Goal: Task Accomplishment & Management: Use online tool/utility

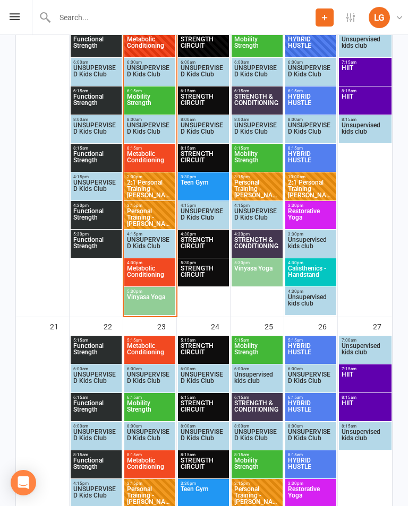
click at [148, 230] on div "4:15pm - 5:15pm UNSUPERVISED Kids Club" at bounding box center [149, 244] width 51 height 28
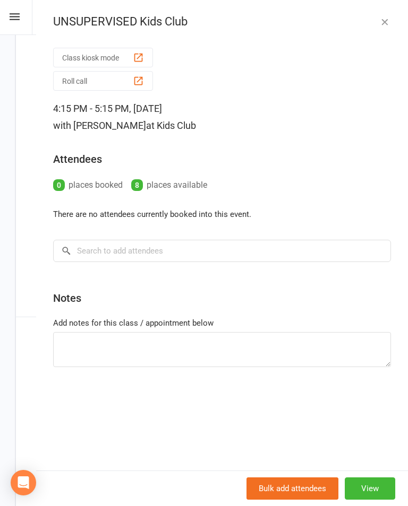
click at [389, 15] on button "button" at bounding box center [384, 21] width 13 height 13
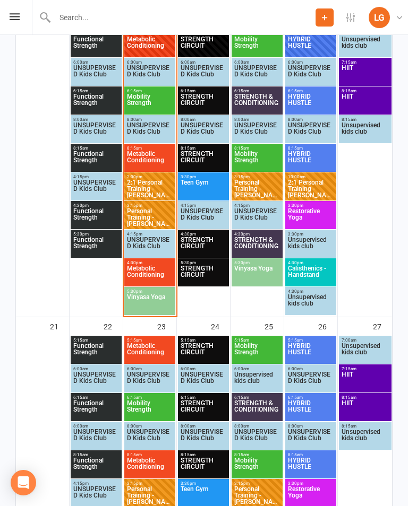
click at [149, 225] on span "Personal Training - [PERSON_NAME]" at bounding box center [149, 217] width 47 height 19
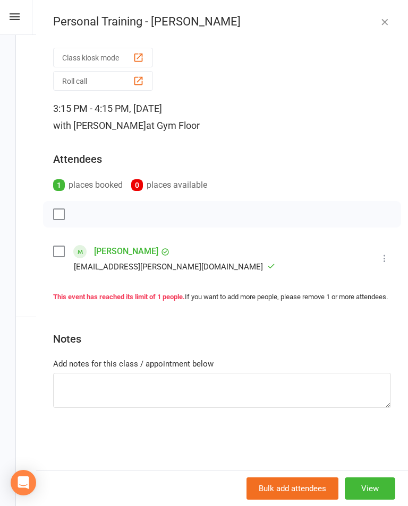
click at [390, 19] on button "button" at bounding box center [384, 21] width 13 height 13
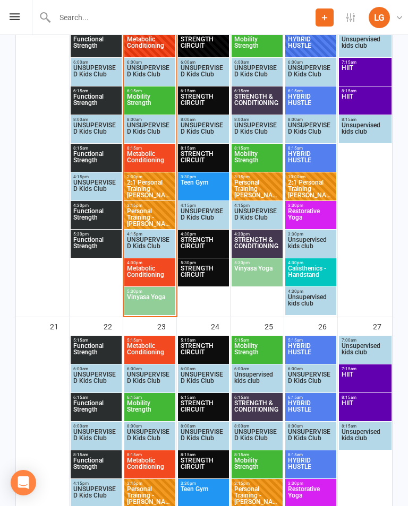
click at [156, 271] on span "Metabolic Conditioning" at bounding box center [149, 274] width 47 height 19
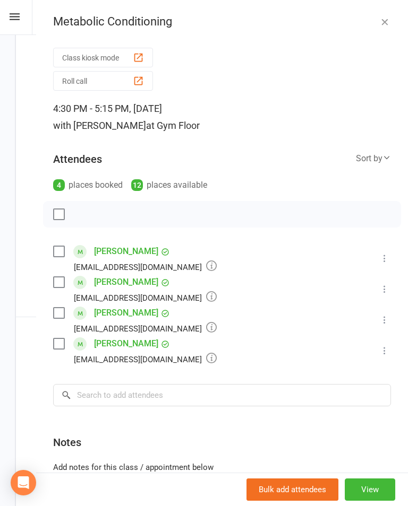
click at [383, 27] on button "button" at bounding box center [384, 21] width 13 height 13
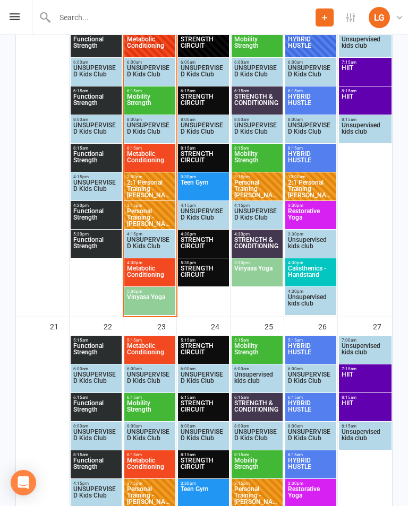
click at [163, 295] on span "Vinyasa Yoga" at bounding box center [149, 303] width 47 height 19
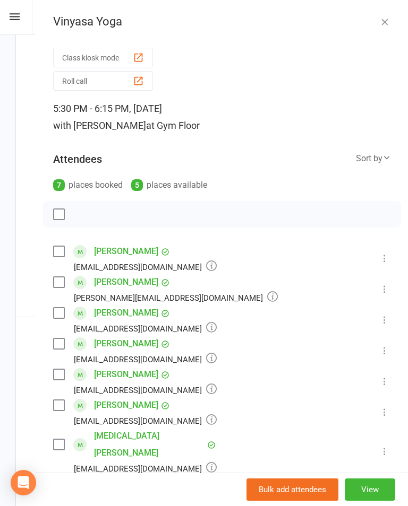
click at [133, 398] on link "[PERSON_NAME]" at bounding box center [126, 405] width 64 height 17
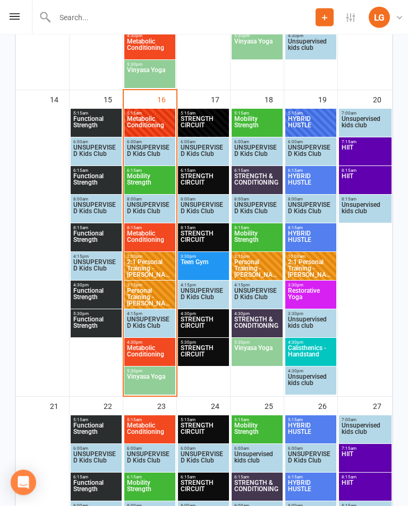
scroll to position [812, 0]
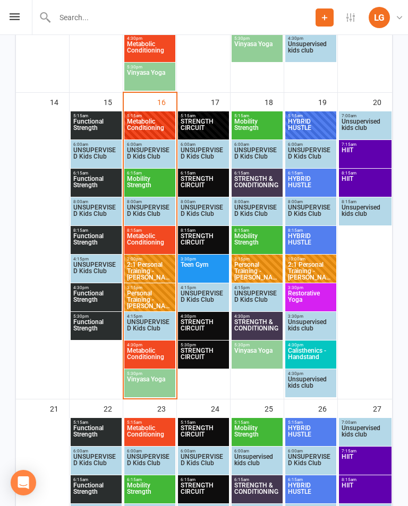
click at [157, 358] on span "Metabolic Conditioning" at bounding box center [149, 357] width 47 height 19
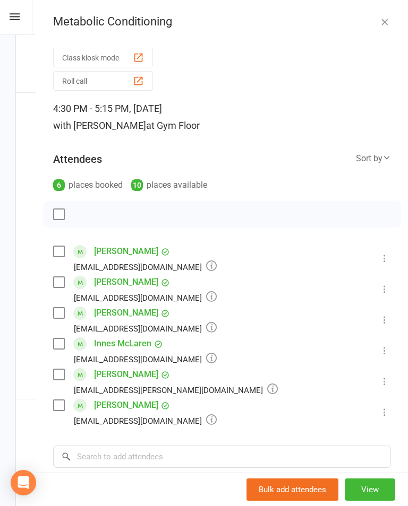
click at [383, 27] on button "button" at bounding box center [384, 21] width 13 height 13
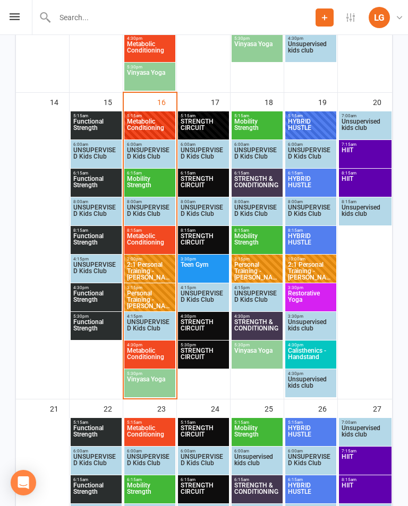
click at [149, 380] on span "Vinyasa Yoga" at bounding box center [149, 385] width 47 height 19
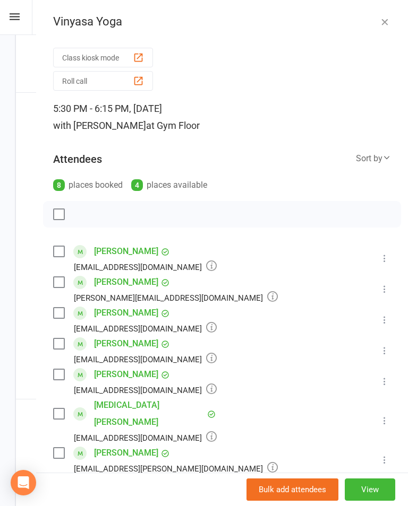
click at [384, 15] on button "button" at bounding box center [384, 21] width 13 height 13
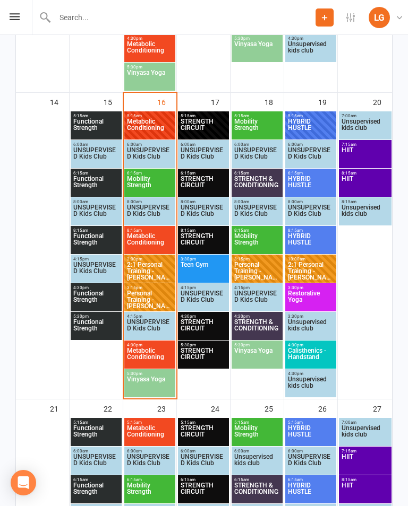
click at [159, 356] on span "Metabolic Conditioning" at bounding box center [149, 357] width 47 height 19
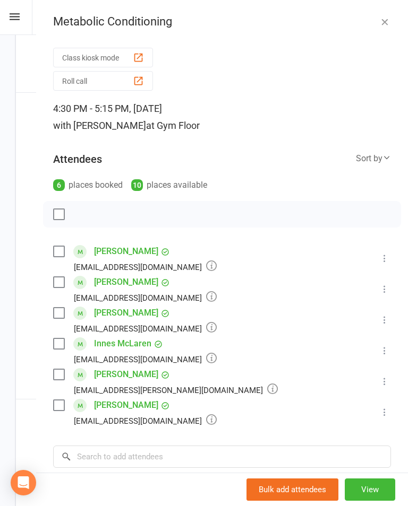
click at [139, 50] on button "Class kiosk mode" at bounding box center [103, 58] width 100 height 20
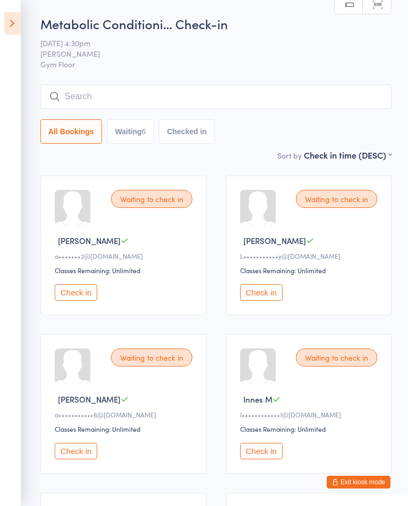
click at [10, 16] on icon at bounding box center [12, 23] width 16 height 22
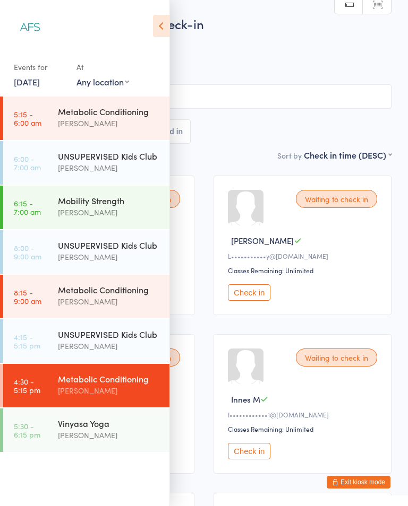
click at [82, 389] on div "[PERSON_NAME]" at bounding box center [109, 391] width 102 height 12
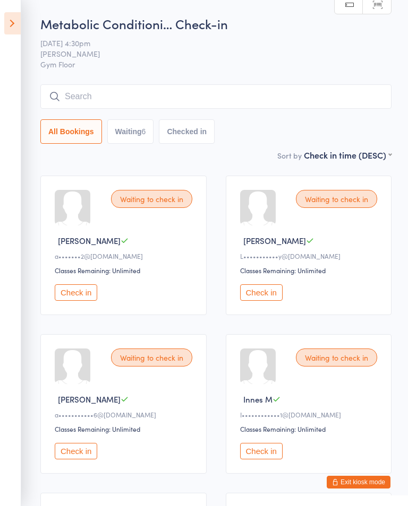
click at [84, 299] on button "Check in" at bounding box center [76, 293] width 42 height 16
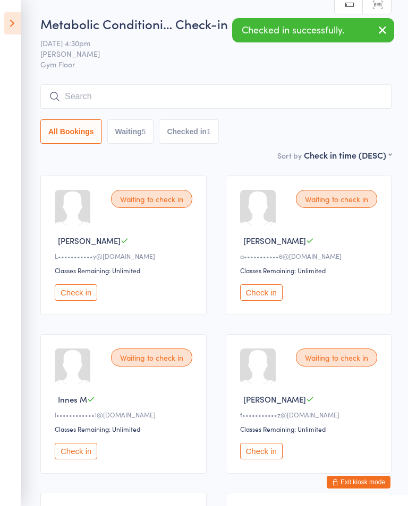
click at [385, 29] on icon "button" at bounding box center [382, 29] width 13 height 13
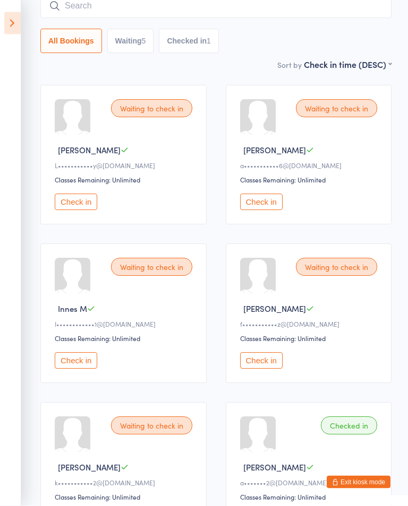
scroll to position [91, 0]
click at [85, 369] on button "Check in" at bounding box center [76, 360] width 42 height 16
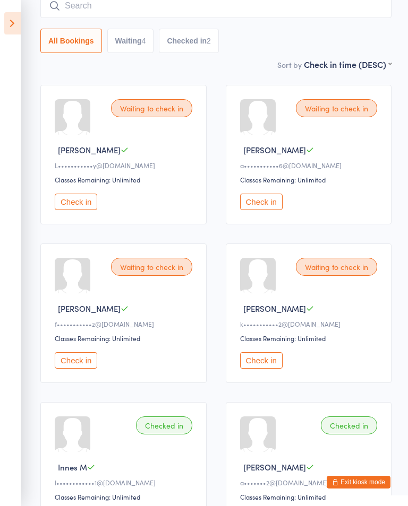
click at [6, 37] on aside "Events for 16 Sep, 2025 16 Sep, 2025 September 2025 Sun Mon Tue Wed Thu Fri Sat…" at bounding box center [10, 253] width 21 height 506
click at [20, 25] on icon at bounding box center [12, 23] width 16 height 22
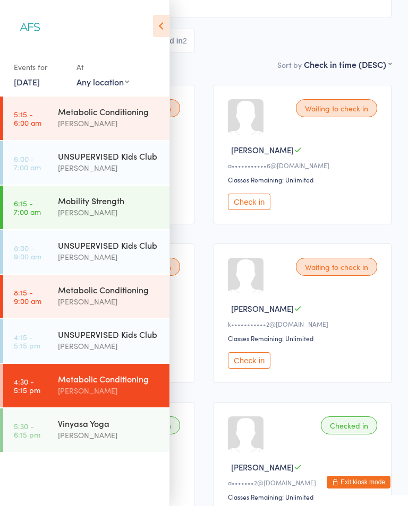
click at [116, 383] on div "Metabolic Conditioning" at bounding box center [109, 379] width 102 height 12
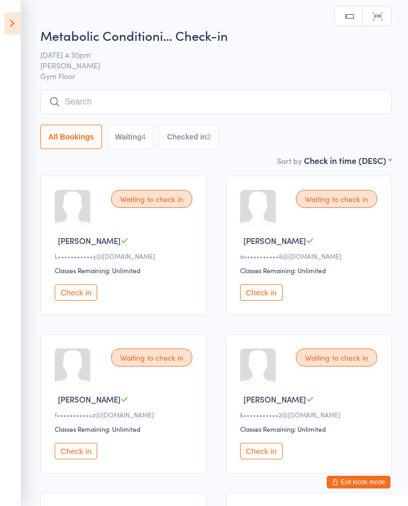
click at [240, 97] on input "search" at bounding box center [215, 102] width 351 height 24
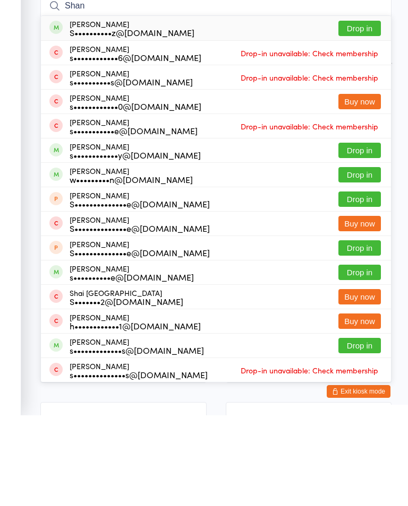
type input "Shan"
click at [357, 111] on button "Drop in" at bounding box center [359, 118] width 42 height 15
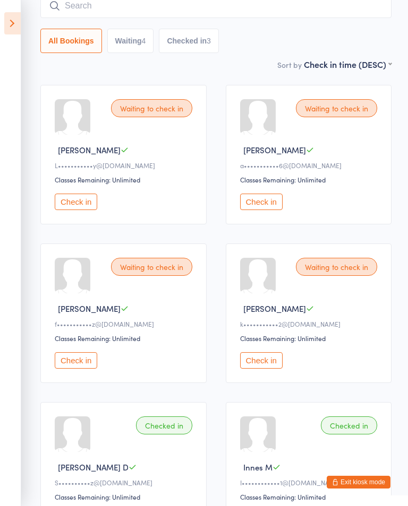
click at [80, 210] on button "Check in" at bounding box center [76, 202] width 42 height 16
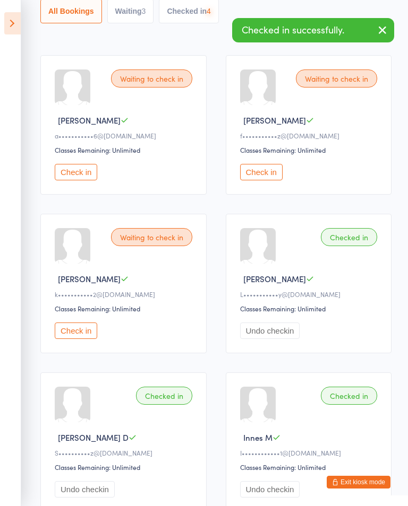
scroll to position [120, 0]
click at [256, 179] on button "Check in" at bounding box center [261, 172] width 42 height 16
click at [266, 180] on button "Check in" at bounding box center [261, 172] width 42 height 16
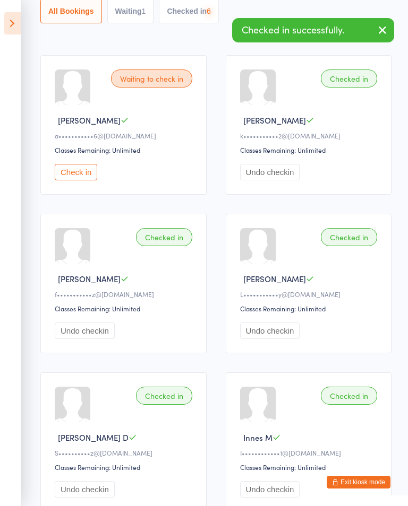
click at [7, 23] on icon at bounding box center [12, 23] width 16 height 22
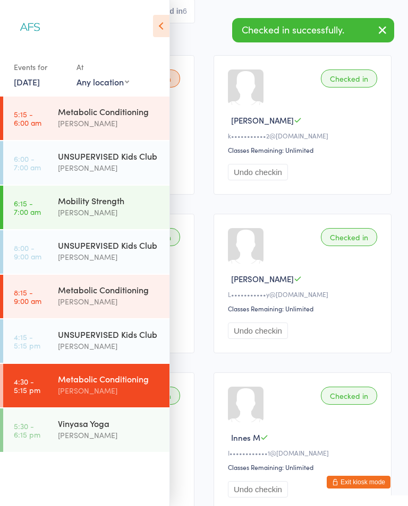
click at [96, 432] on div "[PERSON_NAME]" at bounding box center [109, 435] width 102 height 12
